Goal: Information Seeking & Learning: Learn about a topic

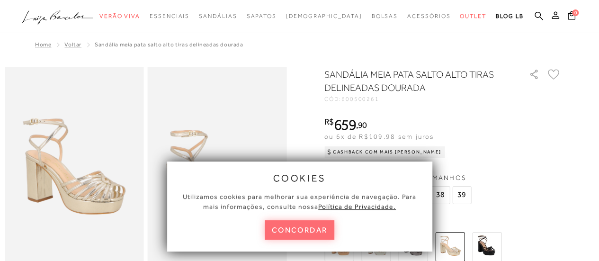
click at [321, 235] on button "concordar" at bounding box center [299, 229] width 70 height 19
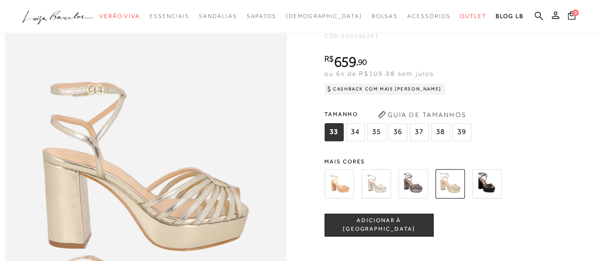
scroll to position [409, 0]
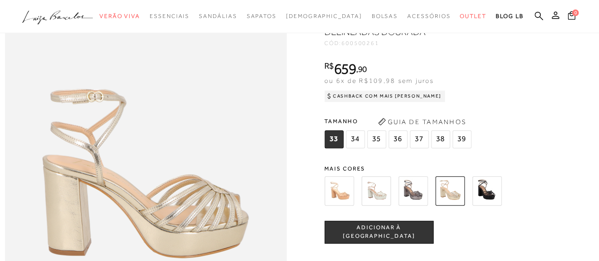
click at [385, 205] on img at bounding box center [375, 190] width 29 height 29
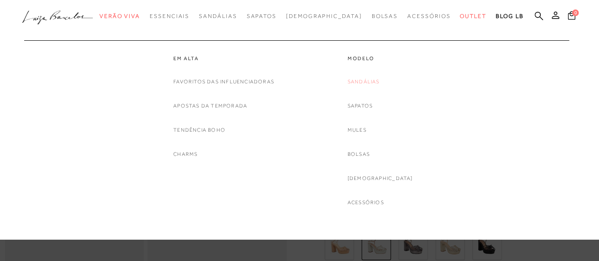
click at [378, 81] on link "Sandálias" at bounding box center [363, 82] width 32 height 10
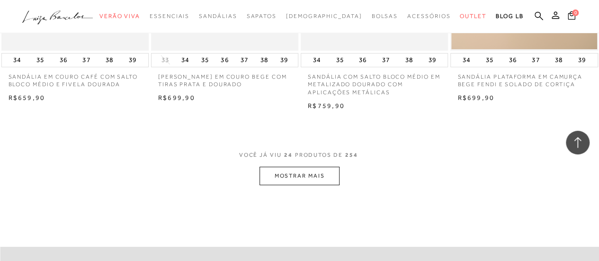
scroll to position [1760, 0]
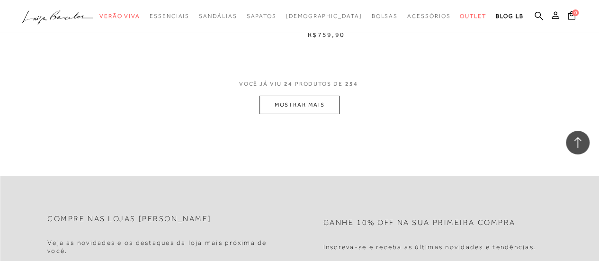
click at [310, 103] on button "MOSTRAR MAIS" at bounding box center [298, 105] width 79 height 18
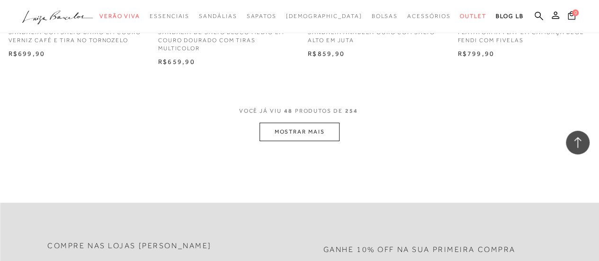
scroll to position [3475, 0]
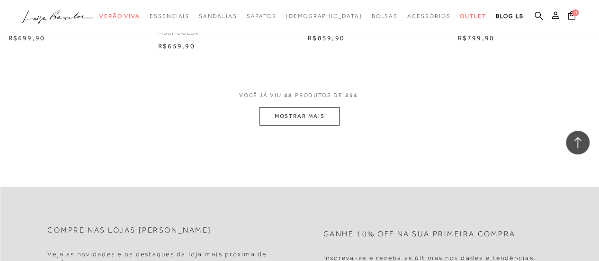
click at [320, 116] on button "MOSTRAR MAIS" at bounding box center [298, 116] width 79 height 18
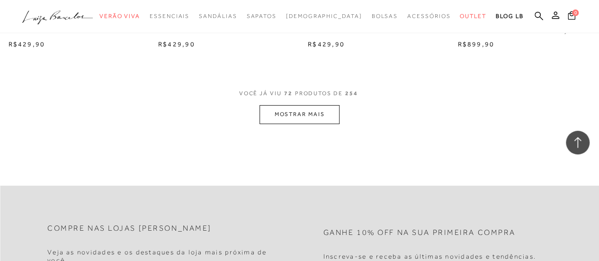
scroll to position [5219, 0]
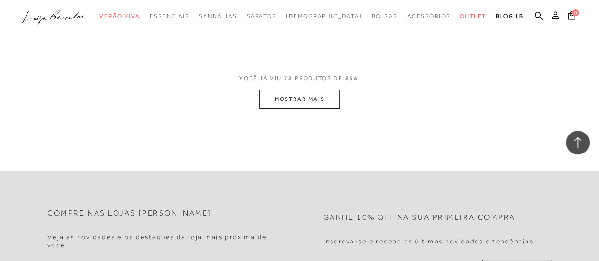
click at [341, 108] on div "VOCÊ JÁ VIU 72 PRODUTOS DE 254 MOSTRAR MAIS" at bounding box center [299, 90] width 599 height 35
click at [318, 103] on button "MOSTRAR MAIS" at bounding box center [298, 99] width 79 height 18
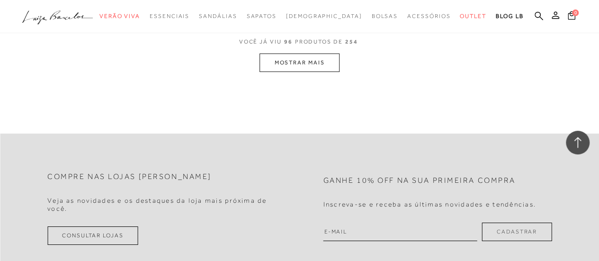
scroll to position [6980, 0]
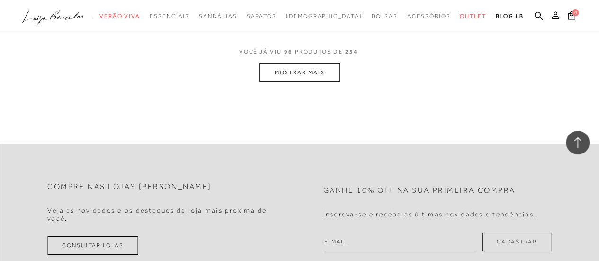
click at [325, 78] on button "MOSTRAR MAIS" at bounding box center [298, 72] width 79 height 18
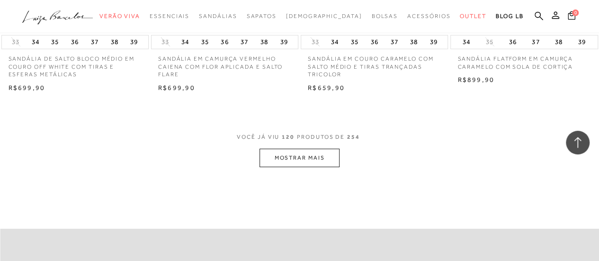
scroll to position [8681, 0]
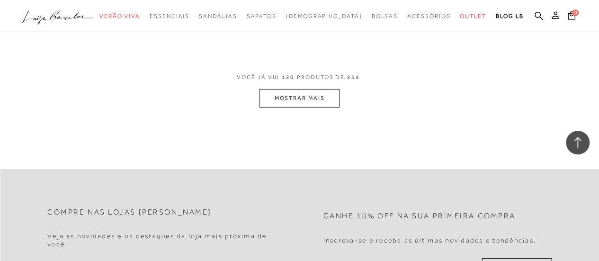
click at [303, 107] on button "MOSTRAR MAIS" at bounding box center [298, 98] width 79 height 18
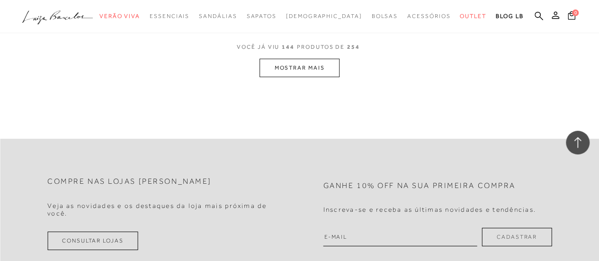
scroll to position [10389, 0]
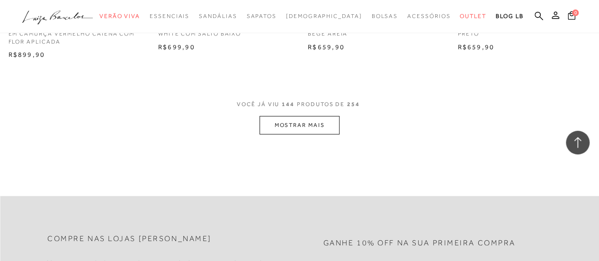
click at [299, 134] on button "MOSTRAR MAIS" at bounding box center [298, 125] width 79 height 18
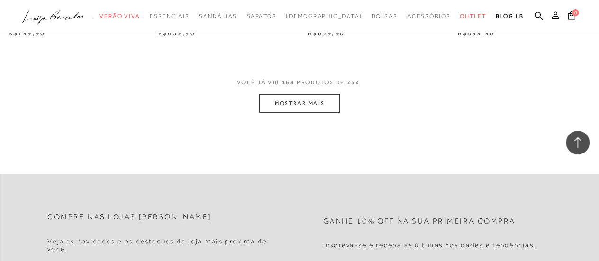
scroll to position [12139, 0]
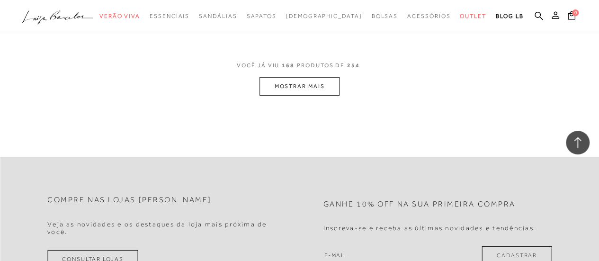
click at [311, 96] on button "MOSTRAR MAIS" at bounding box center [298, 86] width 79 height 18
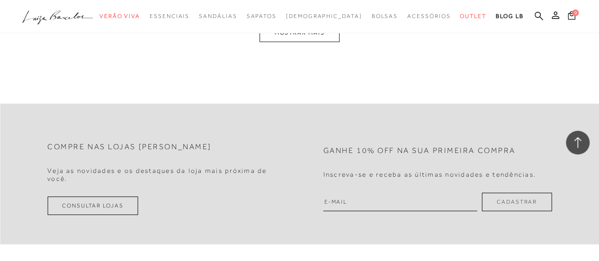
scroll to position [13897, 0]
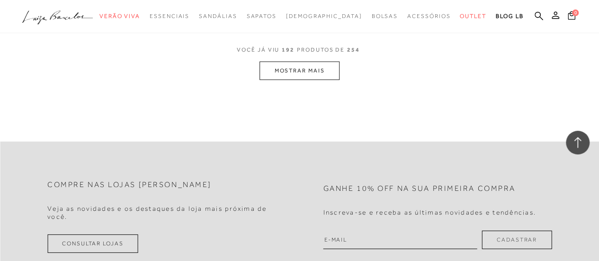
click at [295, 80] on button "MOSTRAR MAIS" at bounding box center [298, 71] width 79 height 18
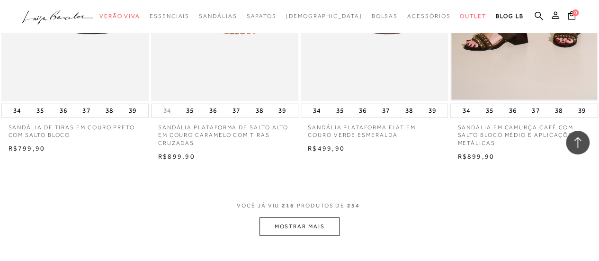
scroll to position [15539, 0]
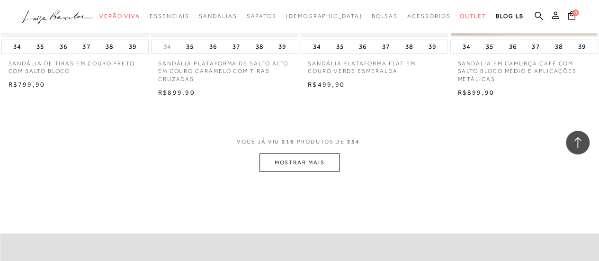
click at [309, 153] on button "MOSTRAR MAIS" at bounding box center [298, 162] width 79 height 18
